Goal: Task Accomplishment & Management: Use online tool/utility

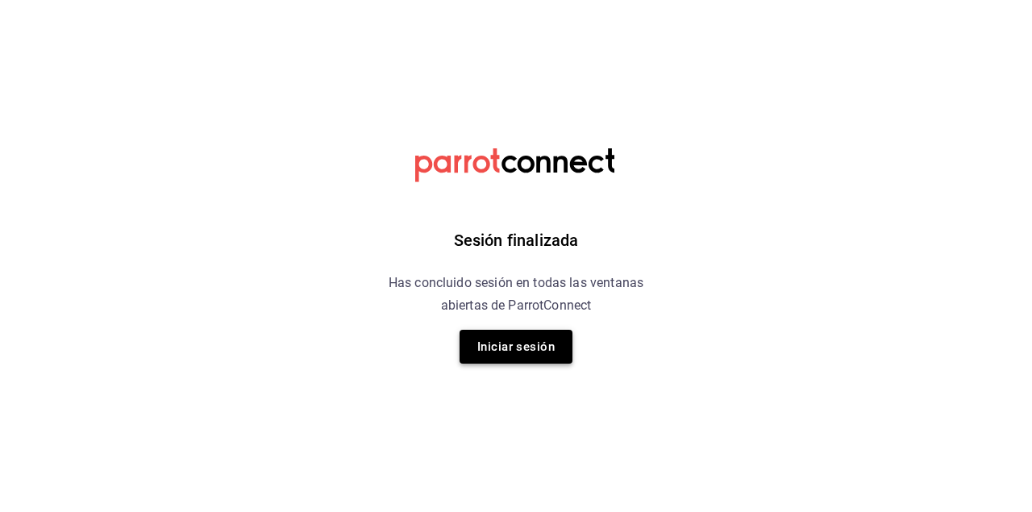
click at [507, 345] on button "Iniciar sesión" at bounding box center [516, 347] width 113 height 34
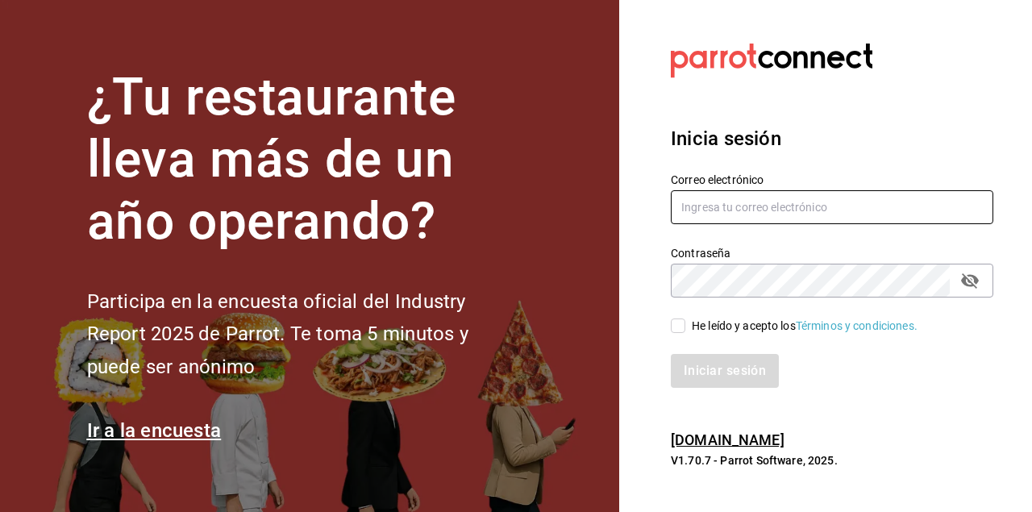
type input "[EMAIL_ADDRESS][DOMAIN_NAME]"
click at [759, 213] on input "[EMAIL_ADDRESS][DOMAIN_NAME]" at bounding box center [832, 207] width 322 height 34
click at [705, 368] on div "Iniciar sesión" at bounding box center [832, 371] width 322 height 34
click at [680, 327] on input "He leído y acepto los Términos y condiciones." at bounding box center [678, 325] width 15 height 15
checkbox input "true"
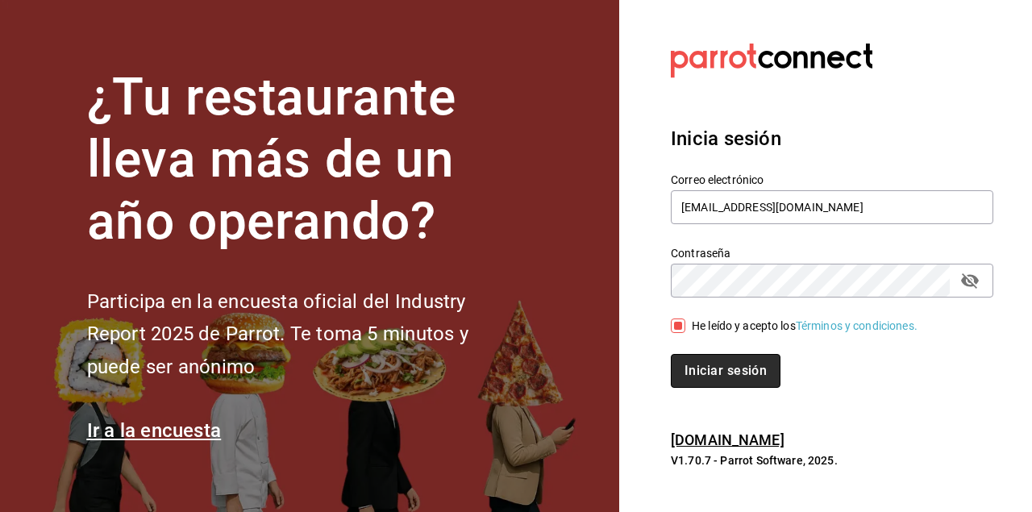
click at [711, 372] on button "Iniciar sesión" at bounding box center [726, 371] width 110 height 34
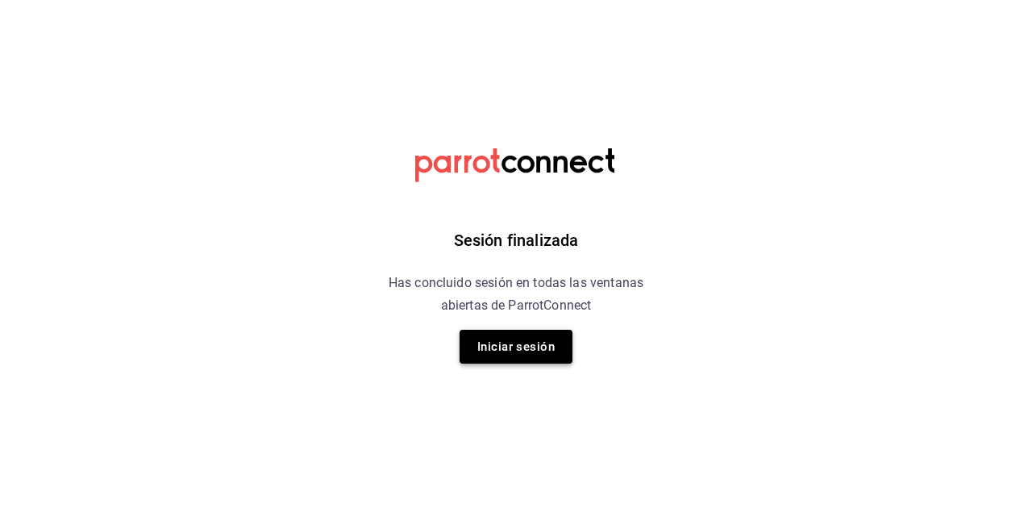
click at [493, 336] on button "Iniciar sesión" at bounding box center [516, 347] width 113 height 34
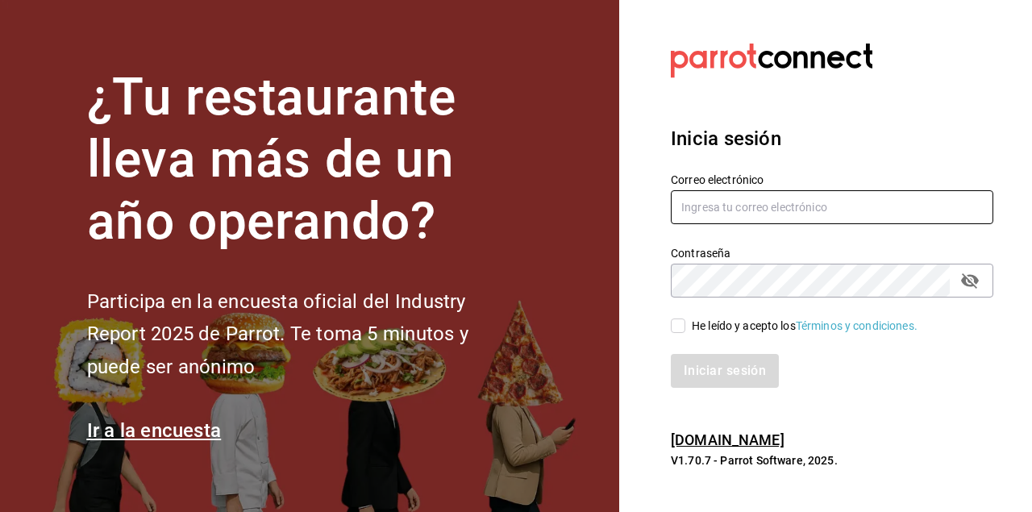
type input "[EMAIL_ADDRESS][DOMAIN_NAME]"
click at [685, 332] on span "He leído y acepto los Términos y condiciones." at bounding box center [801, 326] width 232 height 17
click at [685, 332] on input "He leído y acepto los Términos y condiciones." at bounding box center [678, 325] width 15 height 15
checkbox input "true"
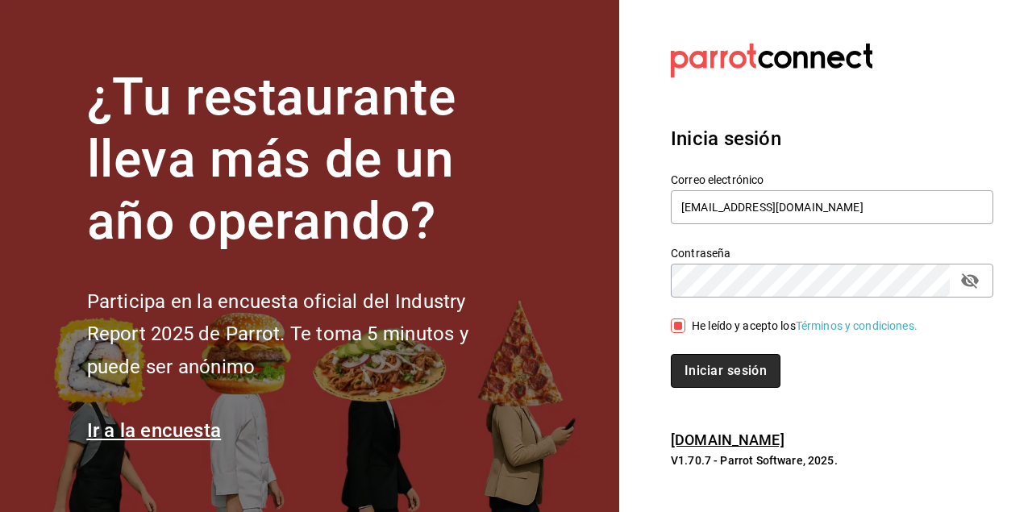
click at [691, 381] on button "Iniciar sesión" at bounding box center [726, 371] width 110 height 34
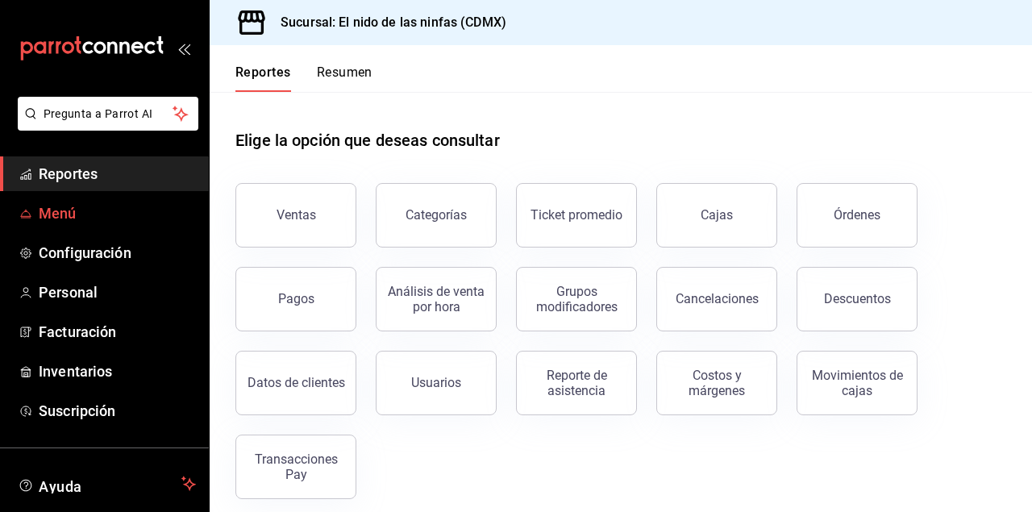
click at [127, 229] on link "Menú" at bounding box center [104, 213] width 209 height 35
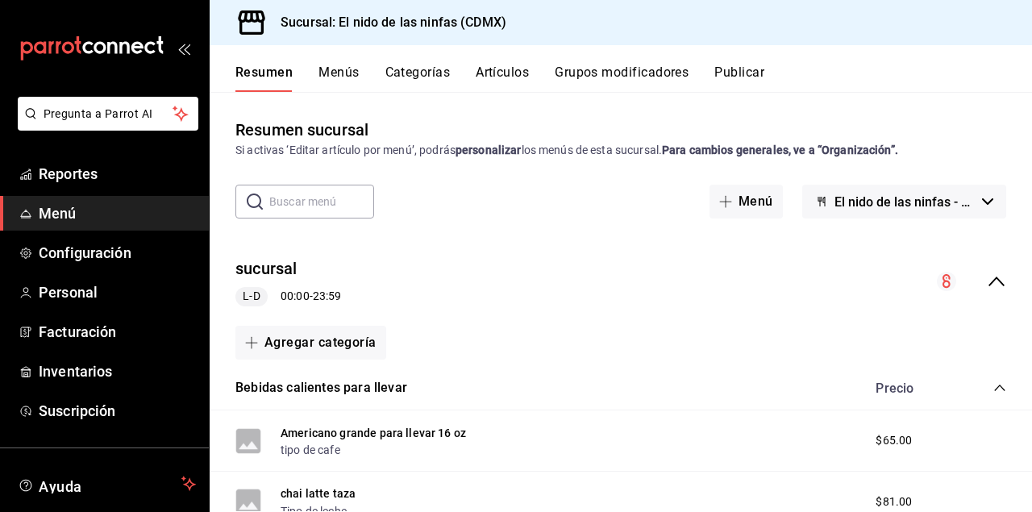
click at [510, 73] on button "Artículos" at bounding box center [502, 77] width 53 height 27
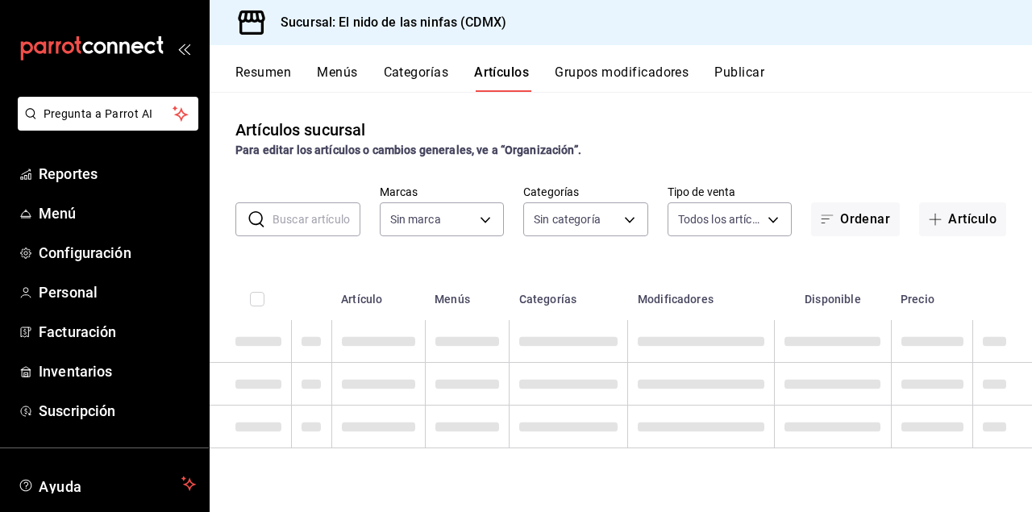
type input "d2e7f705-a92e-4b5a-9c7a-3f8867cbe88b"
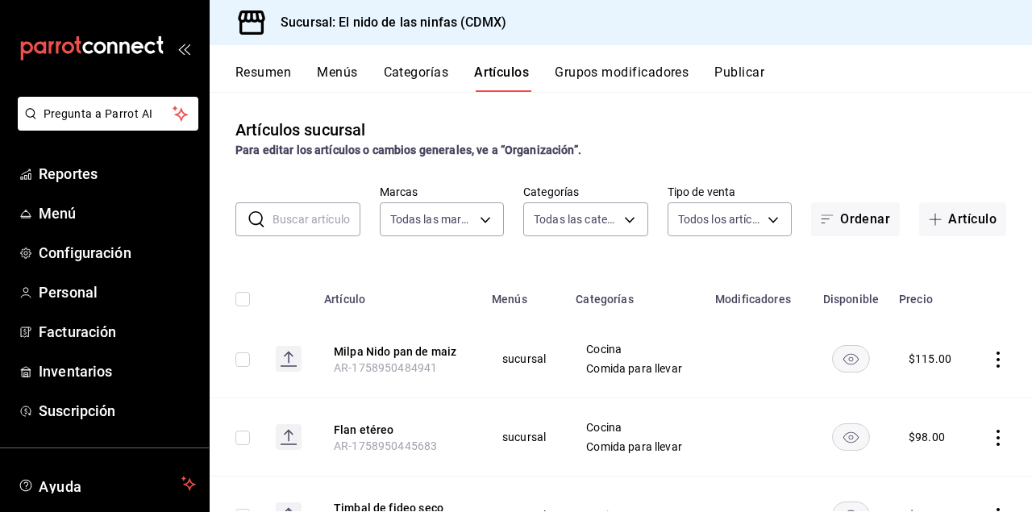
type input "5c205893-a101-45fe-a5e9-0d3a7003fba1,4b68dad8-5fea-4f89-9963-c0d84c3836ef,d07fc…"
click at [304, 225] on input "text" at bounding box center [317, 219] width 88 height 32
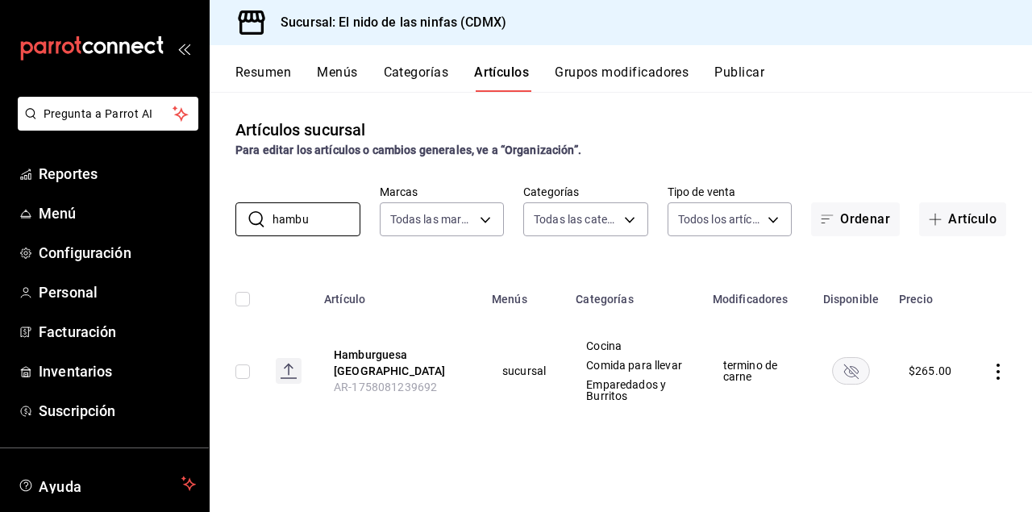
type input "hambu"
click at [852, 372] on icon "availability-product" at bounding box center [851, 371] width 15 height 15
click at [106, 177] on span "Reportes" at bounding box center [117, 174] width 157 height 22
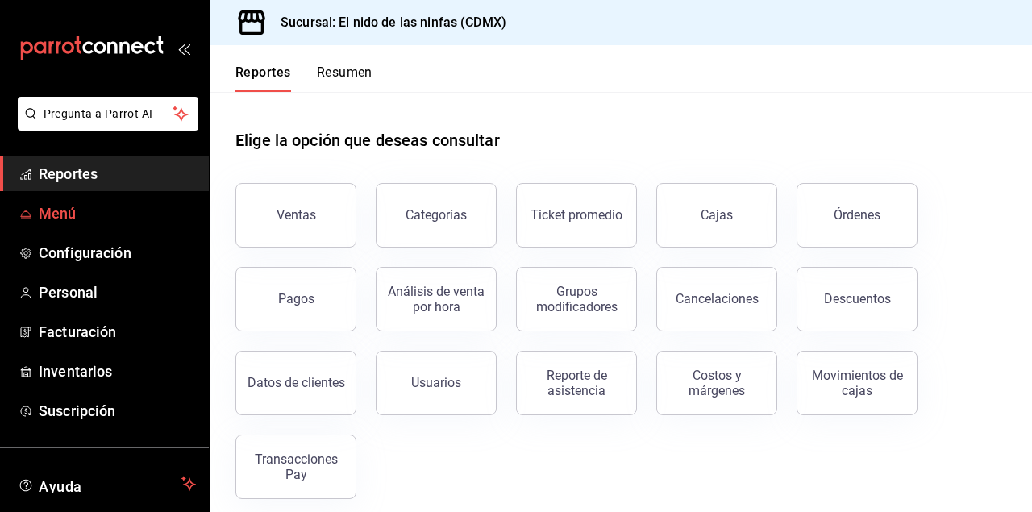
click at [103, 211] on span "Menú" at bounding box center [117, 213] width 157 height 22
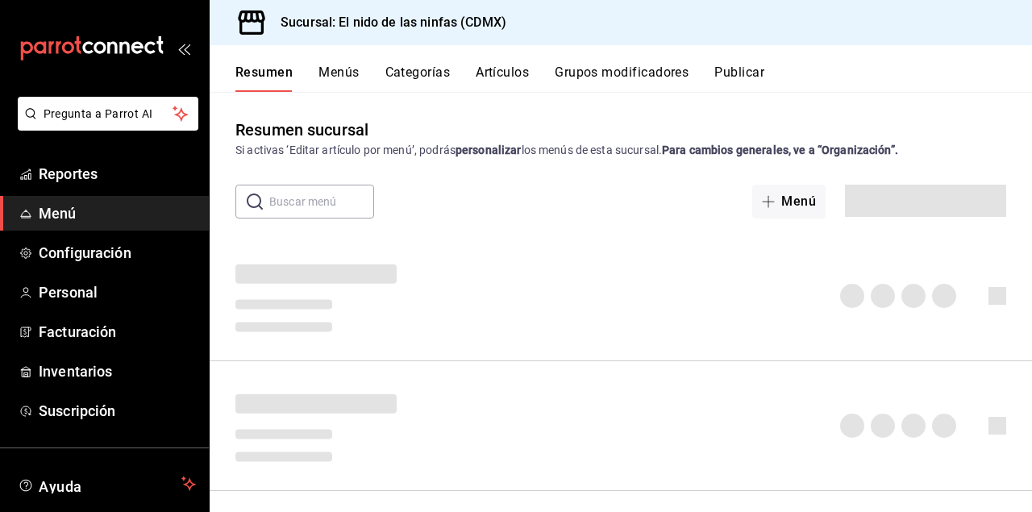
click at [490, 75] on button "Artículos" at bounding box center [502, 77] width 53 height 27
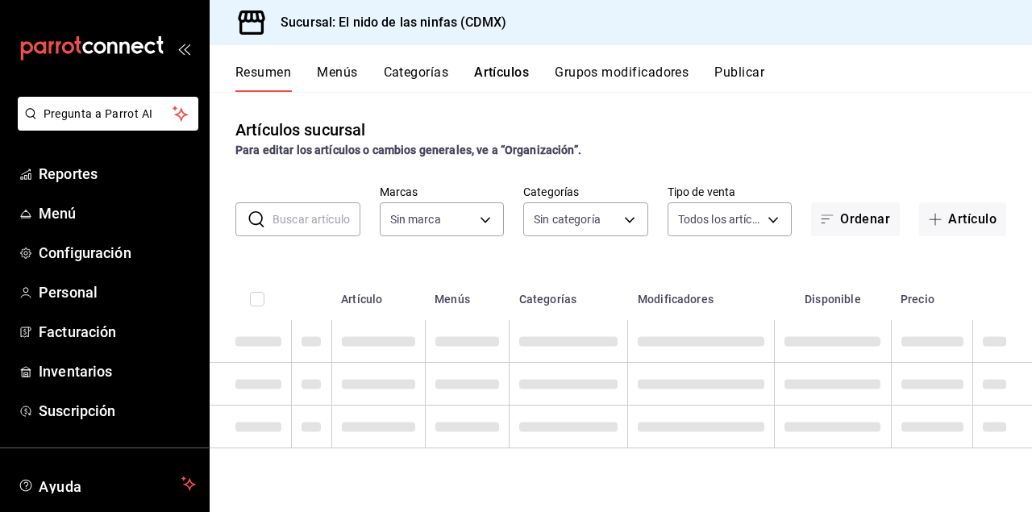
click at [290, 224] on input "text" at bounding box center [317, 219] width 88 height 32
type input "hamb"
type input "d2e7f705-a92e-4b5a-9c7a-3f8867cbe88b"
type input "5c205893-a101-45fe-a5e9-0d3a7003fba1,4b68dad8-5fea-4f89-9963-c0d84c3836ef,d07fc…"
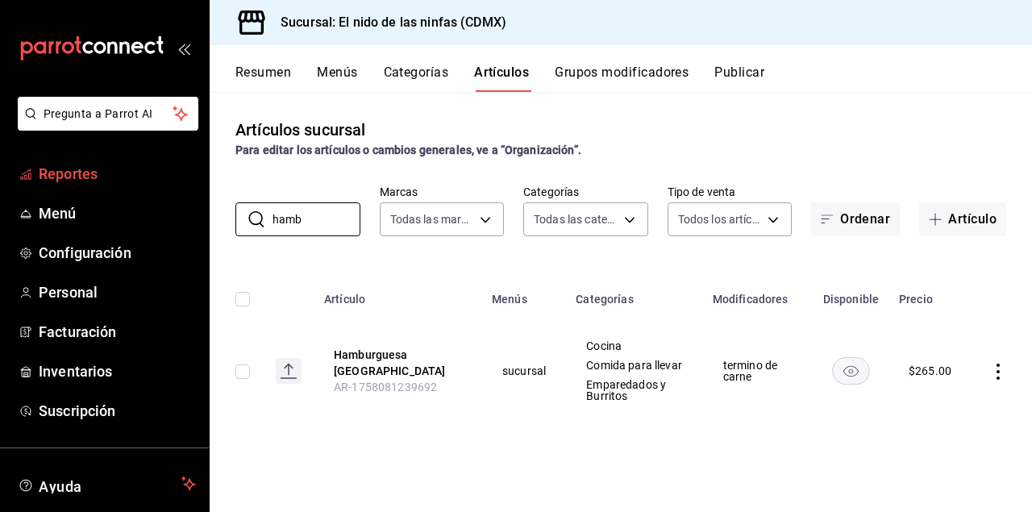
type input "hamb"
click at [40, 176] on span "Reportes" at bounding box center [117, 174] width 157 height 22
